Goal: Complete application form: Complete application form

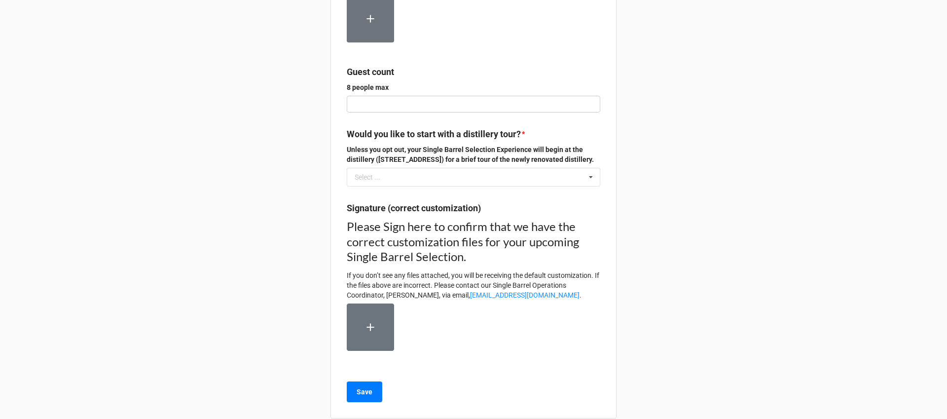
scroll to position [321, 0]
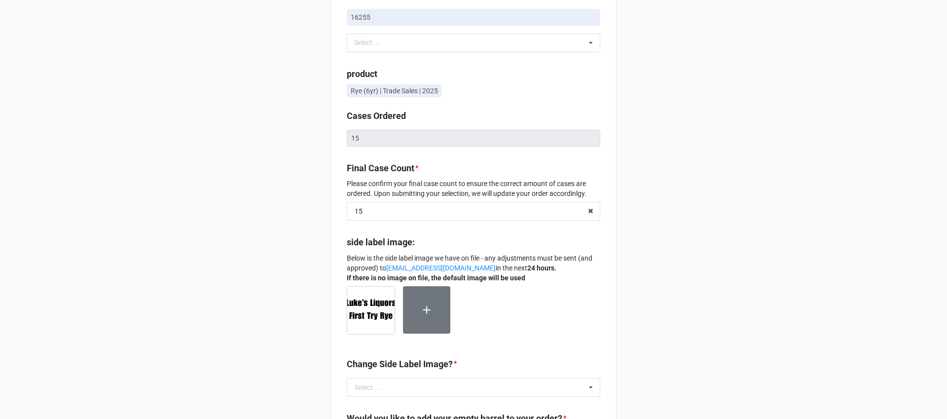
scroll to position [80, 0]
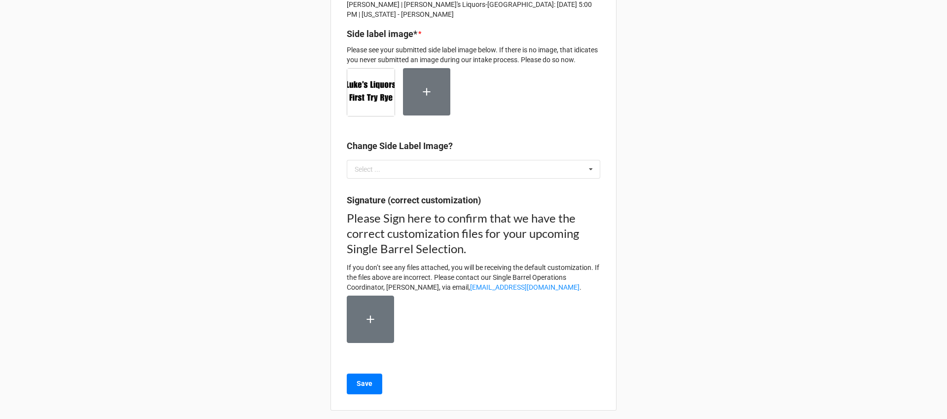
scroll to position [123, 0]
click at [540, 177] on input "text" at bounding box center [474, 168] width 252 height 18
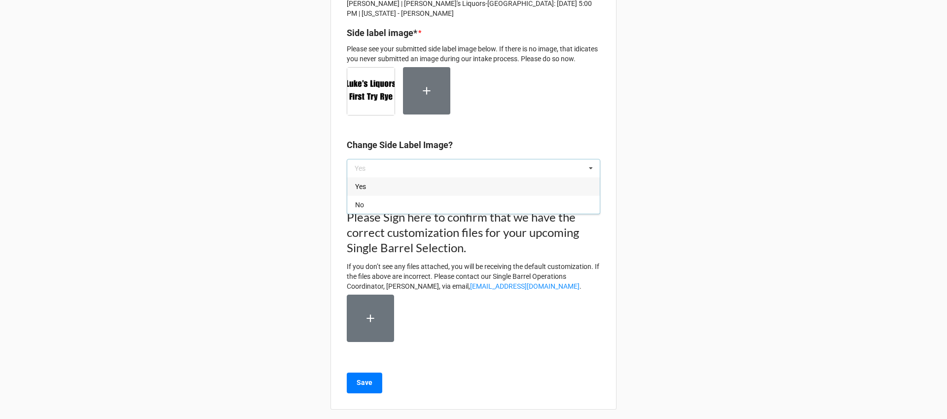
click at [720, 114] on div "Single Barrel Bottles- Customization Detail verification Please look over the f…" at bounding box center [473, 151] width 947 height 548
click at [509, 177] on input "text" at bounding box center [474, 168] width 252 height 18
click at [463, 195] on div "Yes" at bounding box center [473, 186] width 252 height 18
click at [487, 174] on input "text" at bounding box center [474, 168] width 252 height 18
click at [441, 214] on div "No" at bounding box center [473, 204] width 252 height 18
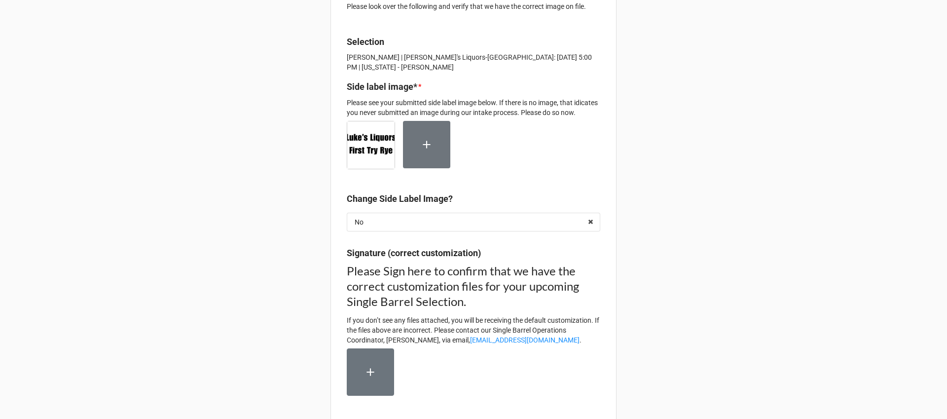
scroll to position [69, 0]
